Goal: Information Seeking & Learning: Check status

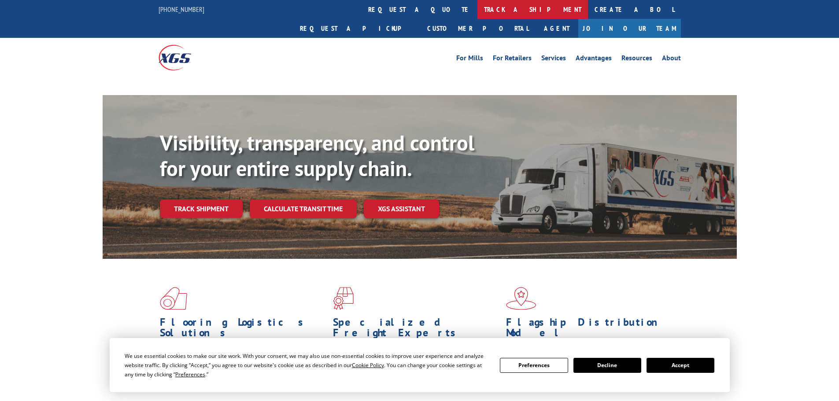
click at [478, 9] on link "track a shipment" at bounding box center [533, 9] width 111 height 19
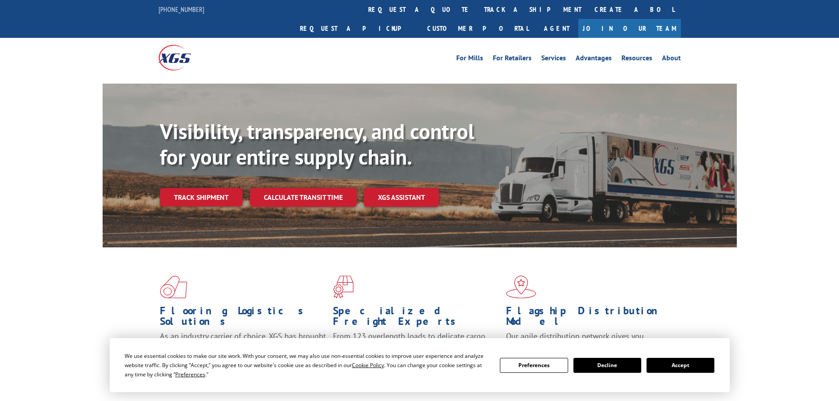
click at [670, 367] on button "Accept" at bounding box center [681, 365] width 68 height 15
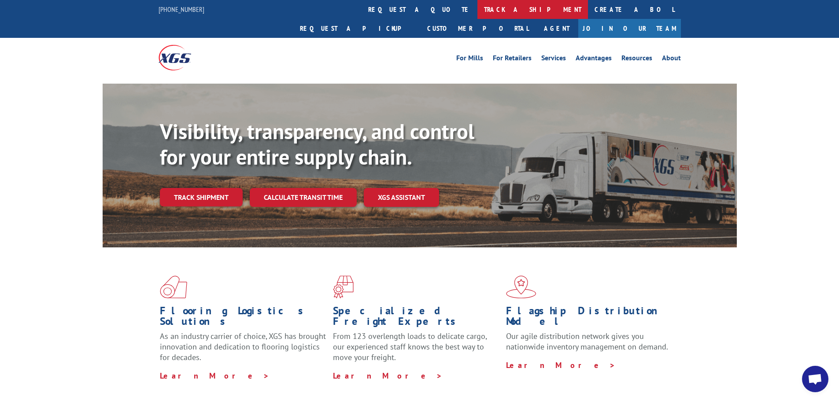
click at [478, 14] on link "track a shipment" at bounding box center [533, 9] width 111 height 19
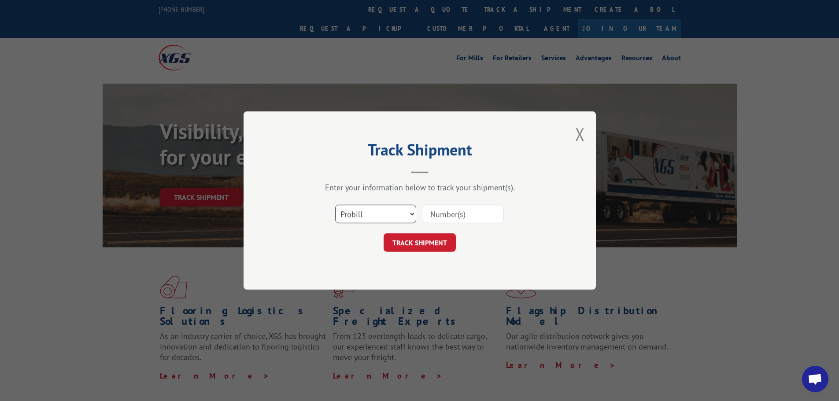
click at [368, 217] on select "Select category... Probill BOL PO" at bounding box center [375, 214] width 81 height 19
select select "bol"
click at [335, 205] on select "Select category... Probill BOL PO" at bounding box center [375, 214] width 81 height 19
click at [466, 209] on input at bounding box center [463, 214] width 81 height 19
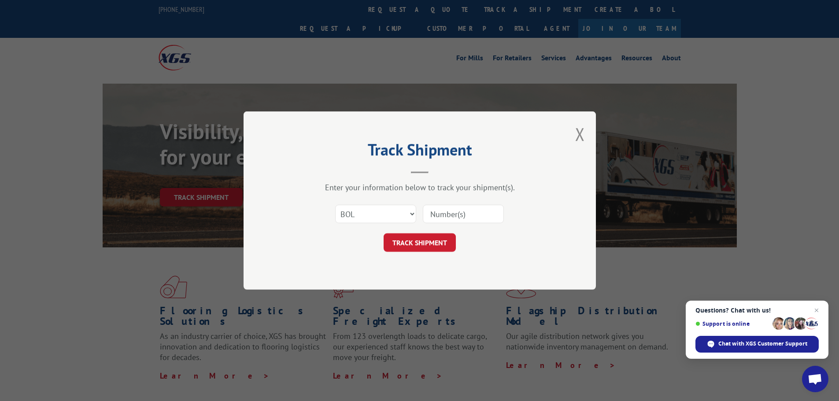
paste input "40521610"
type input "40521610"
click at [440, 245] on button "TRACK SHIPMENT" at bounding box center [420, 243] width 72 height 19
